Goal: Information Seeking & Learning: Learn about a topic

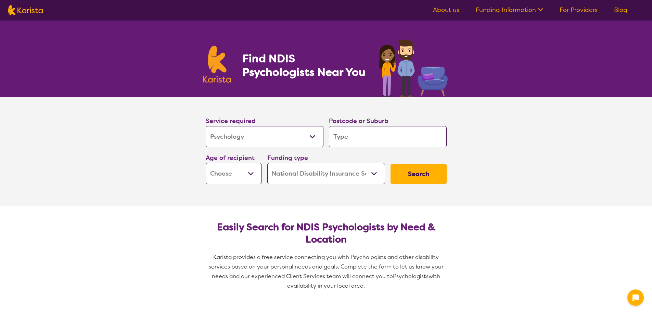
select select "Psychology"
select select "NDIS"
select select "Psychology"
select select "NDIS"
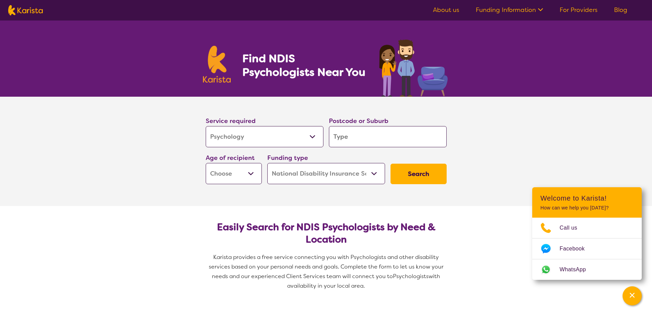
type input "4"
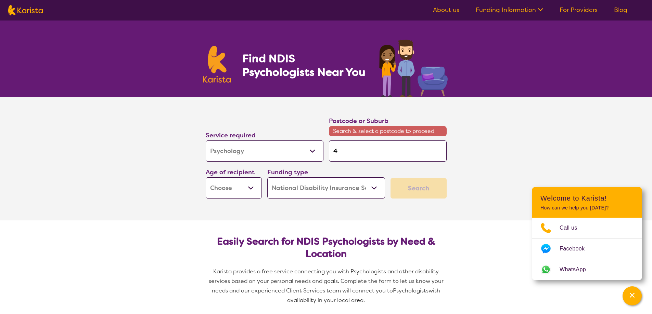
type input "43"
type input "430"
type input "4300"
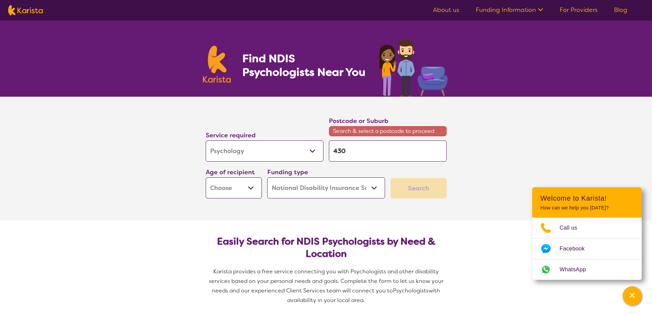
type input "4300"
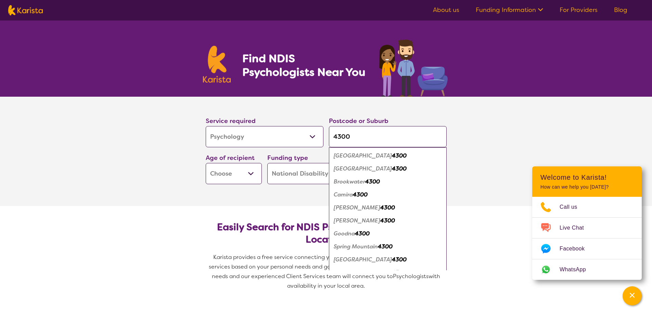
type input "4300"
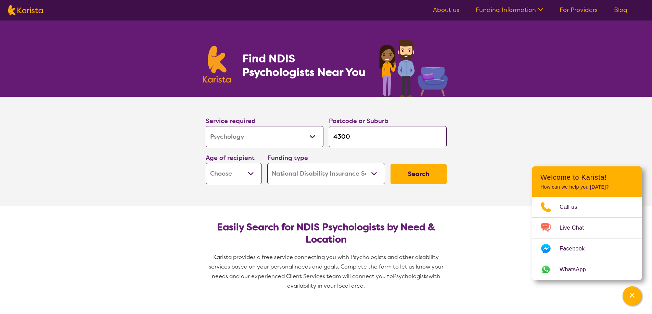
click at [239, 175] on select "Early Childhood - 0 to 9 Child - 10 to 11 Adolescent - 12 to 17 Adult - 18 to 6…" at bounding box center [234, 173] width 56 height 21
select select "EC"
click at [206, 163] on select "Early Childhood - 0 to 9 Child - 10 to 11 Adolescent - 12 to 17 Adult - 18 to 6…" at bounding box center [234, 173] width 56 height 21
select select "EC"
click at [333, 173] on select "Home Care Package (HCP) National Disability Insurance Scheme (NDIS) I don't know" at bounding box center [326, 173] width 118 height 21
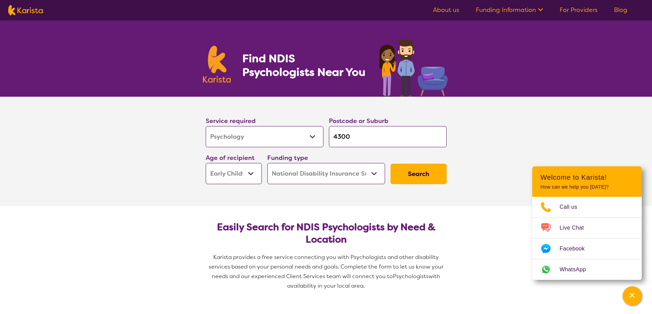
select select "i-don-t-know"
click at [267, 163] on select "Home Care Package (HCP) National Disability Insurance Scheme (NDIS) I don't know" at bounding box center [326, 173] width 118 height 21
select select "i-don-t-know"
click at [418, 176] on button "Search" at bounding box center [418, 174] width 56 height 21
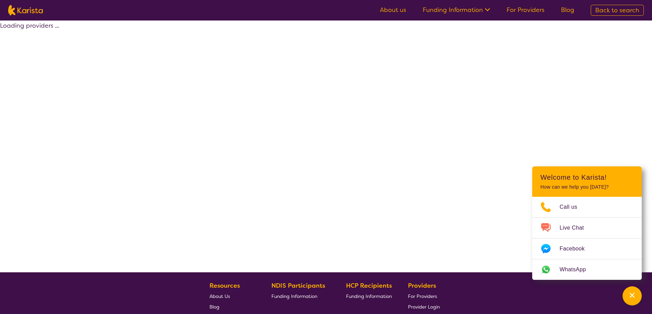
select select "Psychology"
select select "EC"
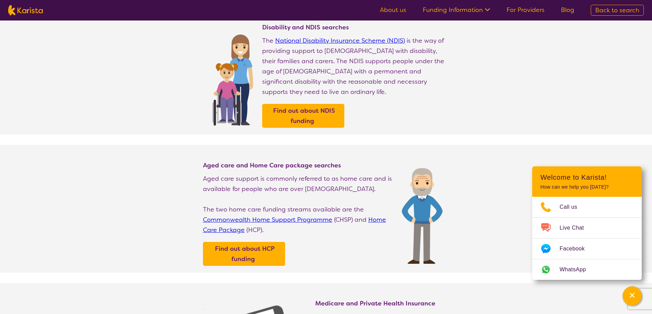
scroll to position [34, 0]
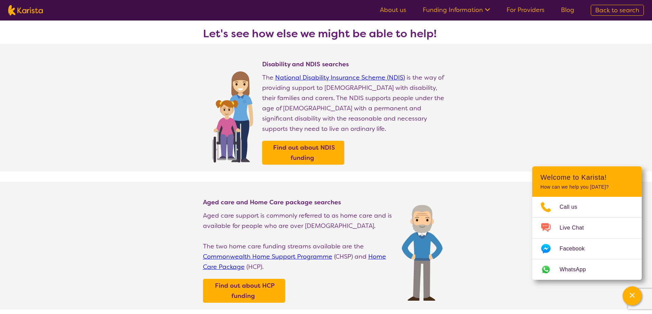
select select "Psychology"
select select "EC"
select select "NDIS"
select select "Psychology"
select select "EC"
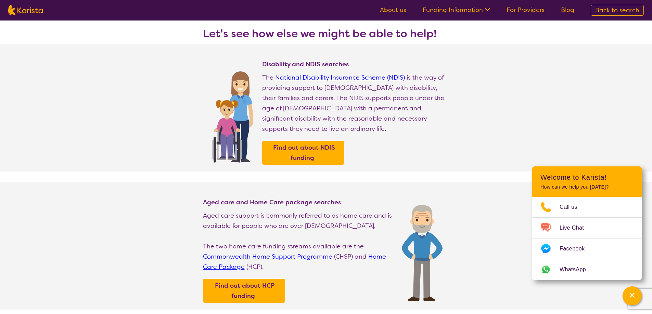
select select "NDIS"
